Goal: Task Accomplishment & Management: Manage account settings

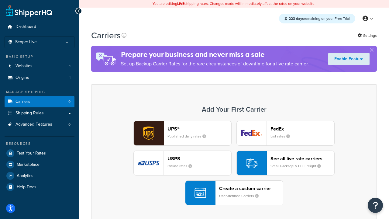
click at [234, 163] on div "UPS® Published daily rates FedEx List rates USPS Online rates See all live rate…" at bounding box center [233, 163] width 273 height 84
click at [302, 128] on header "FedEx" at bounding box center [302, 129] width 64 height 6
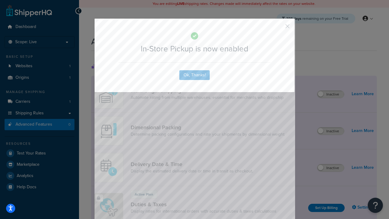
scroll to position [197, 0]
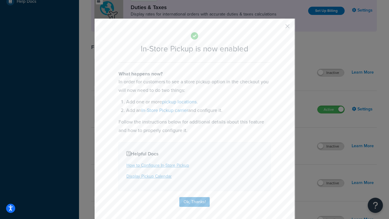
click at [278, 28] on button "button" at bounding box center [278, 29] width 2 height 2
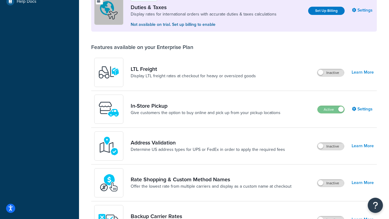
scroll to position [185, 0]
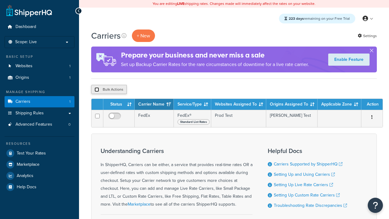
click at [97, 90] on input "checkbox" at bounding box center [96, 89] width 5 height 5
checkbox input "true"
click at [0, 0] on button "Delete" at bounding box center [0, 0] width 0 height 0
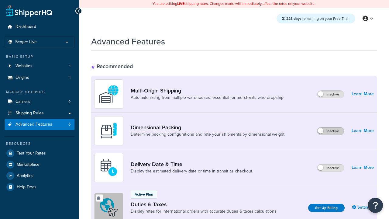
click at [330, 131] on label "Inactive" at bounding box center [330, 130] width 27 height 7
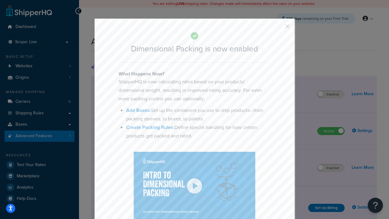
click at [278, 28] on button "button" at bounding box center [278, 29] width 2 height 2
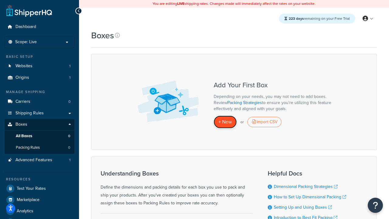
click at [225, 122] on span "+ New" at bounding box center [224, 121] width 13 height 7
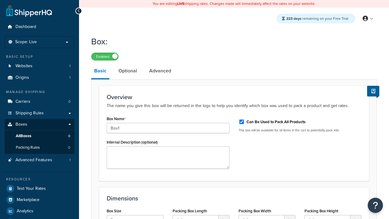
select select "usps_small"
type input "8.5"
type input "5"
type input "1.5"
type input "Box1"
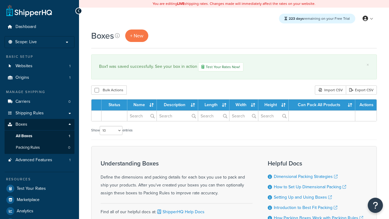
click at [116, 105] on th "Status" at bounding box center [114, 104] width 26 height 11
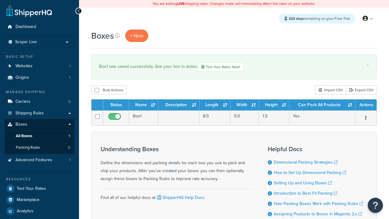
click at [116, 105] on th "Status" at bounding box center [116, 104] width 26 height 11
click at [144, 105] on th "Name" at bounding box center [143, 104] width 29 height 11
click at [178, 105] on th "Description" at bounding box center [178, 104] width 41 height 11
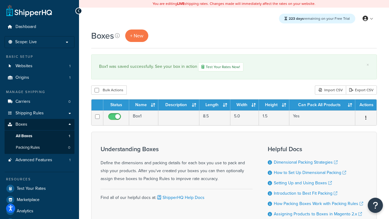
click at [215, 105] on th "Length" at bounding box center [214, 104] width 31 height 11
click at [244, 105] on th "Width" at bounding box center [244, 104] width 29 height 11
click at [274, 105] on th "Height" at bounding box center [274, 104] width 30 height 11
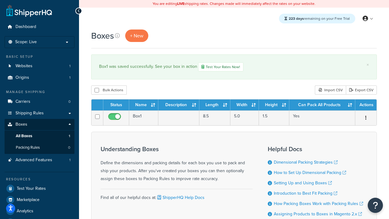
click at [274, 105] on th "Height" at bounding box center [274, 104] width 30 height 11
click at [322, 105] on th "Can Pack All Products" at bounding box center [322, 104] width 66 height 11
click at [365, 105] on th "Actions" at bounding box center [365, 104] width 21 height 11
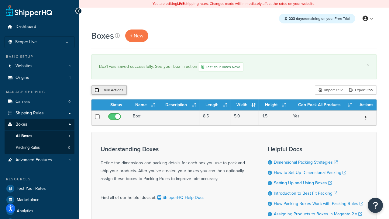
click at [97, 90] on input "checkbox" at bounding box center [96, 90] width 5 height 5
checkbox input "true"
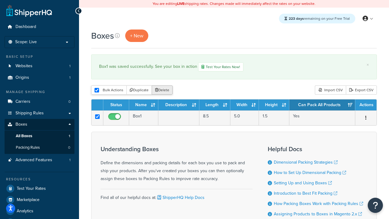
click at [163, 90] on button "Delete" at bounding box center [161, 89] width 21 height 9
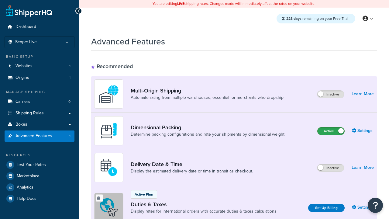
click at [331, 127] on label "Active" at bounding box center [330, 130] width 27 height 7
